Goal: Feedback & Contribution: Contribute content

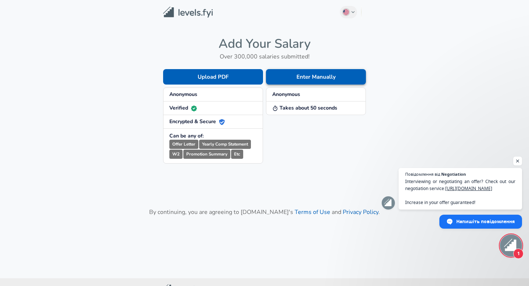
click at [333, 78] on button "Enter Manually" at bounding box center [316, 76] width 100 height 15
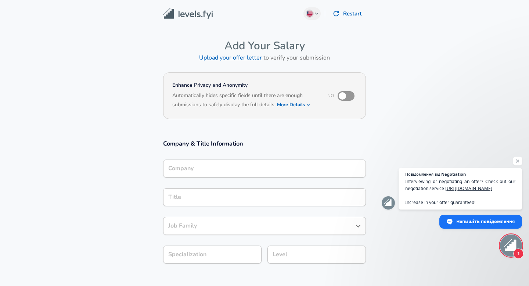
click at [258, 177] on div "Company" at bounding box center [264, 169] width 203 height 18
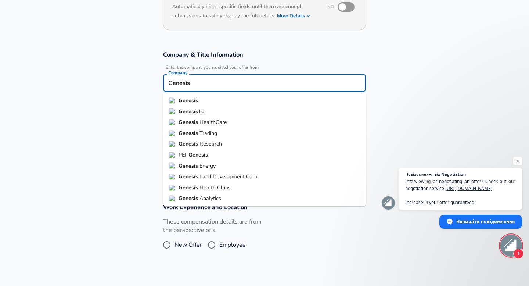
click at [197, 117] on li "Genesis HealthCare" at bounding box center [264, 122] width 203 height 11
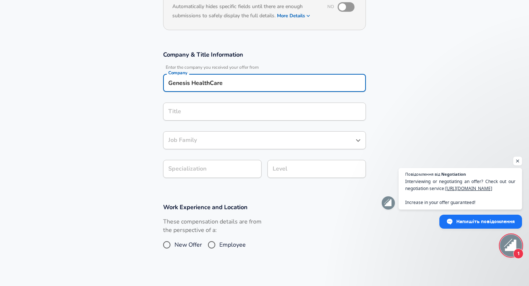
type input "Genesis HealthCare"
click at [200, 112] on input "Title" at bounding box center [265, 111] width 196 height 11
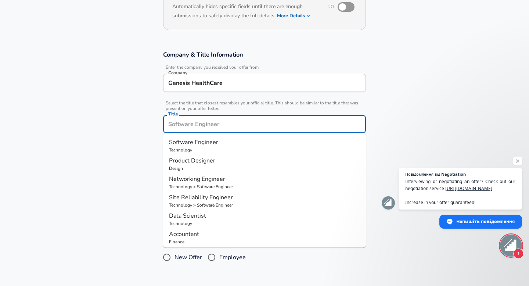
scroll to position [104, 0]
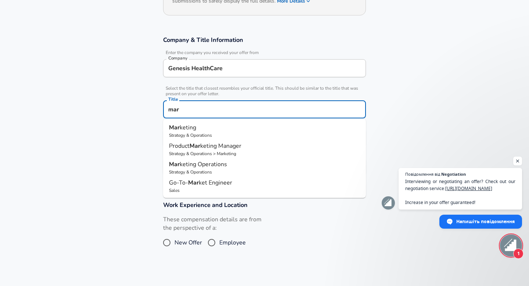
click at [211, 127] on p "Mar keting" at bounding box center [264, 127] width 191 height 9
type input "Marketing"
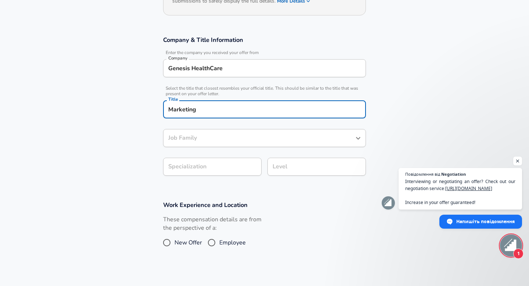
type input "Marketing"
click at [213, 163] on section "Company & Title Information Enter the company you received your offer from Comp…" at bounding box center [264, 109] width 529 height 165
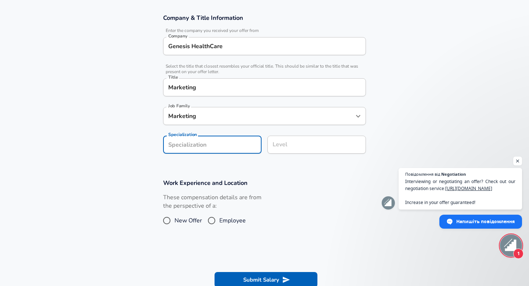
click at [219, 224] on input "Employee" at bounding box center [211, 221] width 15 height 12
radio input "true"
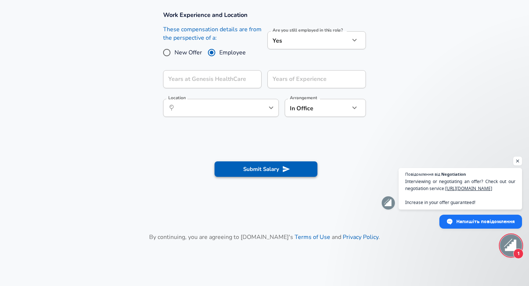
scroll to position [289, 0]
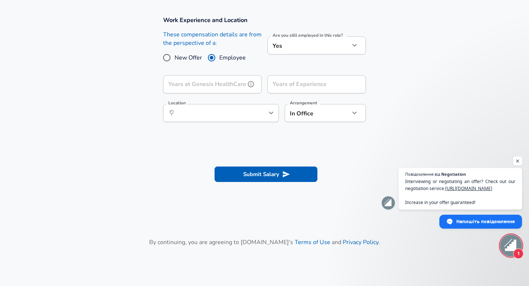
click at [227, 85] on input "Years at Genesis HealthCare" at bounding box center [204, 84] width 82 height 18
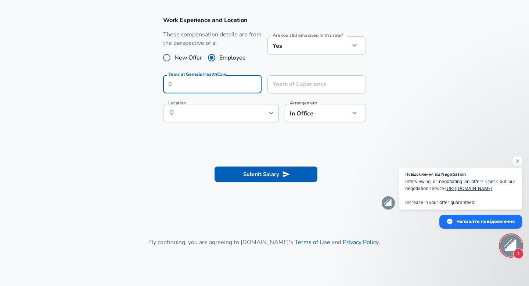
click at [183, 57] on span "New Offer" at bounding box center [189, 57] width 28 height 9
click at [175, 57] on input "New Offer" at bounding box center [166, 58] width 15 height 12
radio input "true"
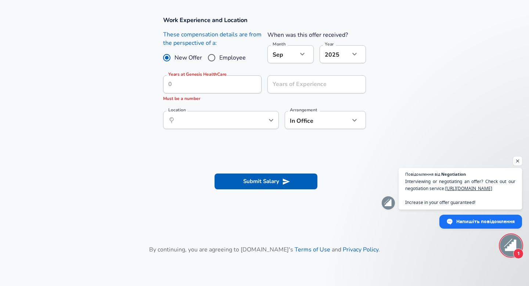
click at [208, 61] on input "Employee" at bounding box center [211, 58] width 15 height 12
radio input "true"
radio input "false"
click at [201, 80] on input "Years at Genesis HealthCare" at bounding box center [204, 84] width 82 height 18
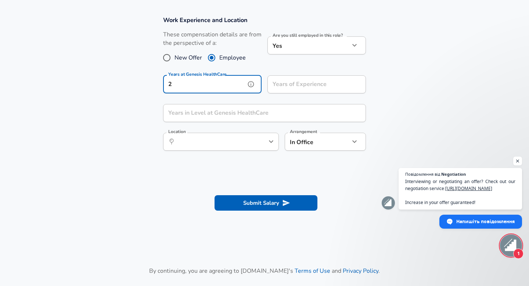
type input "2"
click at [276, 86] on input "Years of Experience" at bounding box center [309, 84] width 82 height 18
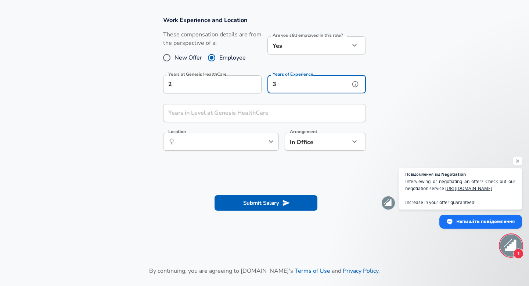
type input "3"
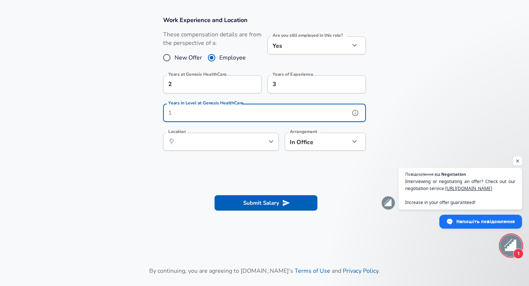
click at [249, 111] on input "Years in Level at Genesis HealthCare" at bounding box center [256, 113] width 187 height 18
click at [253, 144] on div "​ Location" at bounding box center [221, 142] width 116 height 18
type input "4"
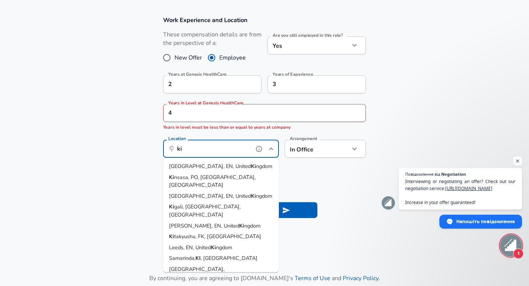
type input "ki"
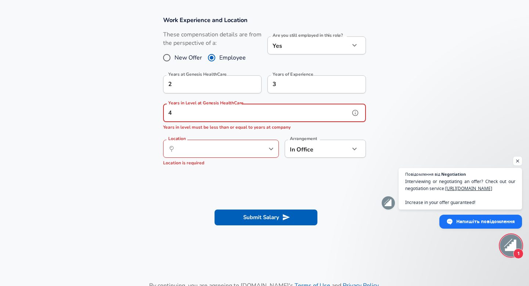
click at [255, 115] on input "4" at bounding box center [256, 113] width 187 height 18
type input "2"
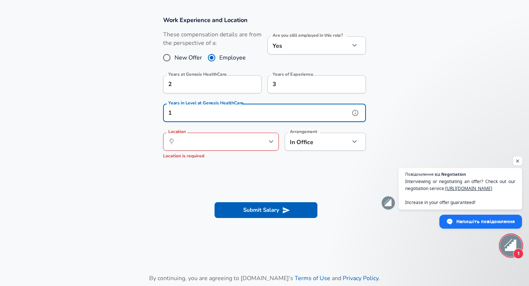
click at [251, 141] on div "​ Location" at bounding box center [221, 142] width 116 height 18
type input "1"
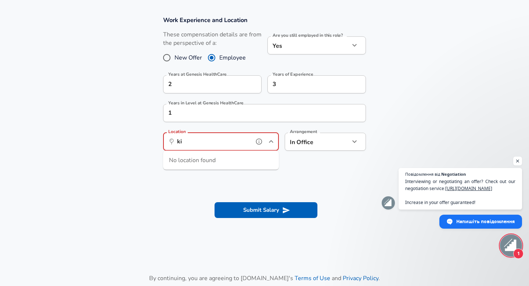
type input "k"
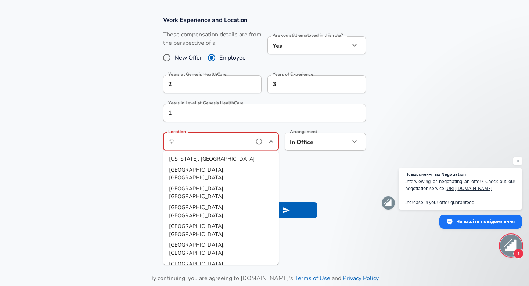
type input "y"
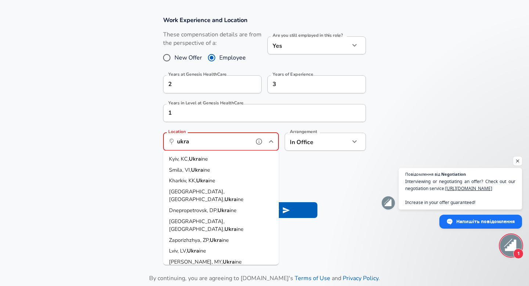
click at [235, 157] on li "Kyiv, KC, Ukra ine" at bounding box center [221, 159] width 116 height 11
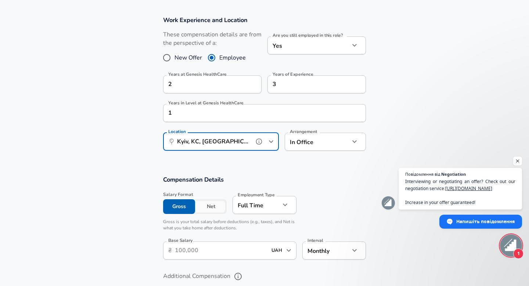
scroll to position [336, 0]
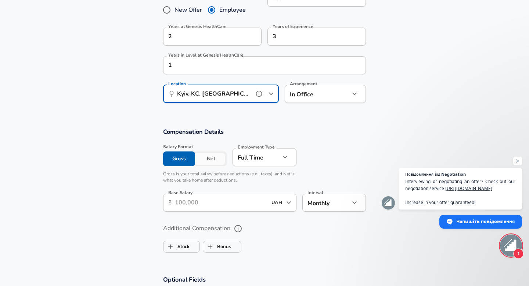
type input "Kyiv, KC, [GEOGRAPHIC_DATA]"
click at [214, 196] on input "Base Salary" at bounding box center [221, 203] width 92 height 18
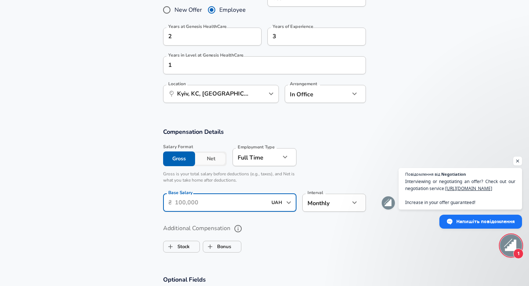
click at [277, 207] on input "UAH" at bounding box center [276, 202] width 15 height 11
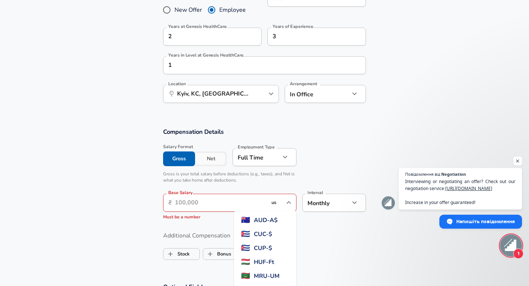
scroll to position [0, 0]
click at [272, 226] on span "USD - $" at bounding box center [263, 226] width 19 height 9
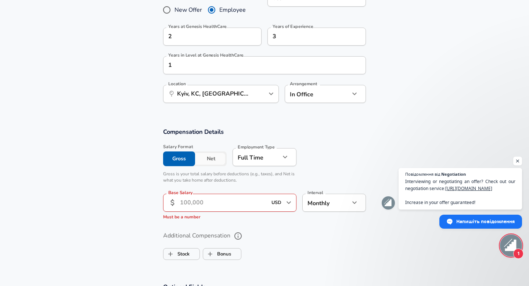
type input "USD"
click at [225, 207] on input "Base Salary" at bounding box center [223, 203] width 87 height 18
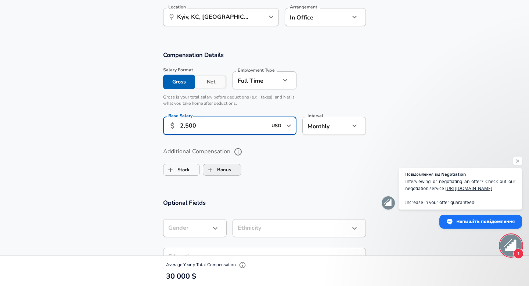
scroll to position [419, 0]
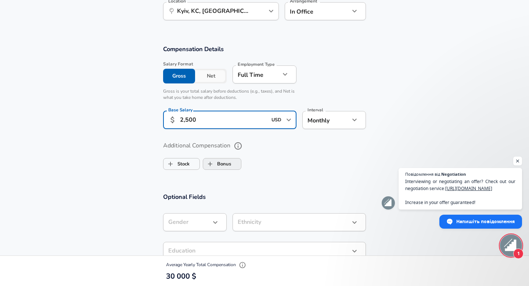
type input "2,500"
click at [228, 162] on label "Bonus" at bounding box center [217, 164] width 28 height 14
checkbox input "true"
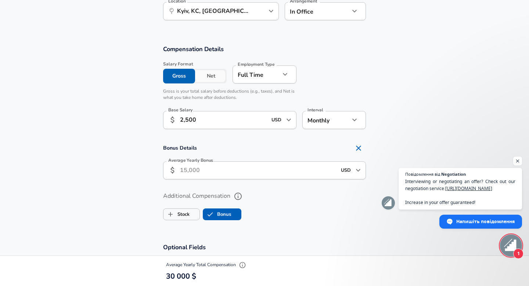
click at [200, 172] on input "Average Yearly Bonus" at bounding box center [258, 170] width 157 height 18
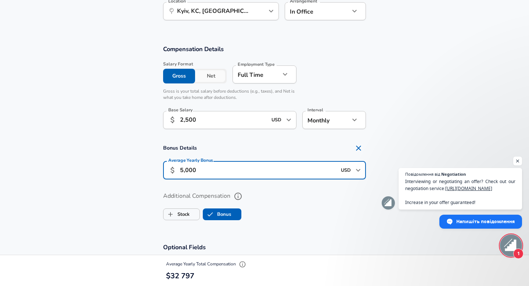
type input "5,000"
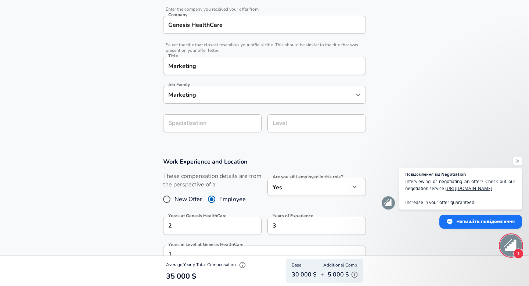
scroll to position [0, 0]
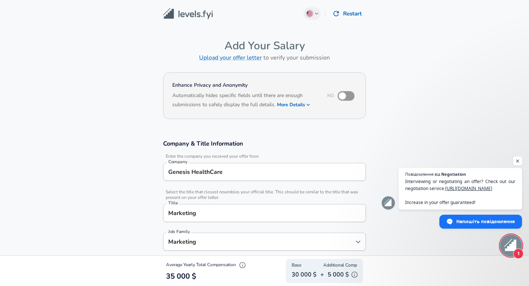
click at [348, 97] on input "checkbox" at bounding box center [343, 96] width 42 height 14
click at [213, 83] on h4 "Enhance Privacy and Anonymity" at bounding box center [244, 85] width 145 height 7
click at [208, 71] on div at bounding box center [208, 71] width 0 height 0
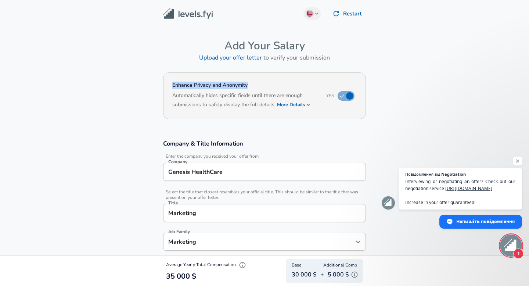
click at [154, 71] on section "Enhance Privacy and Anonymity Yes Automatically hides specific fields until the…" at bounding box center [264, 100] width 529 height 61
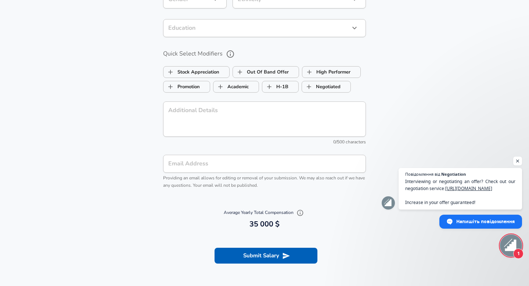
scroll to position [833, 0]
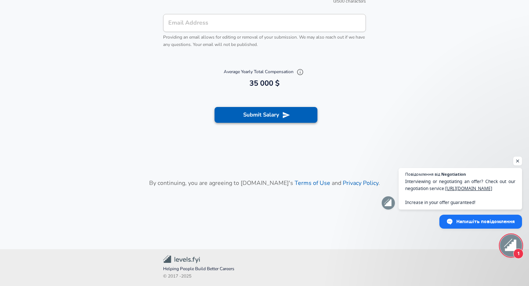
click at [240, 112] on button "Submit Salary" at bounding box center [266, 114] width 103 height 15
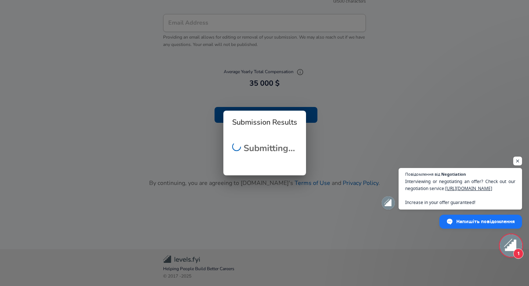
checkbox input "false"
